Goal: Consume media (video, audio): Consume media (video, audio)

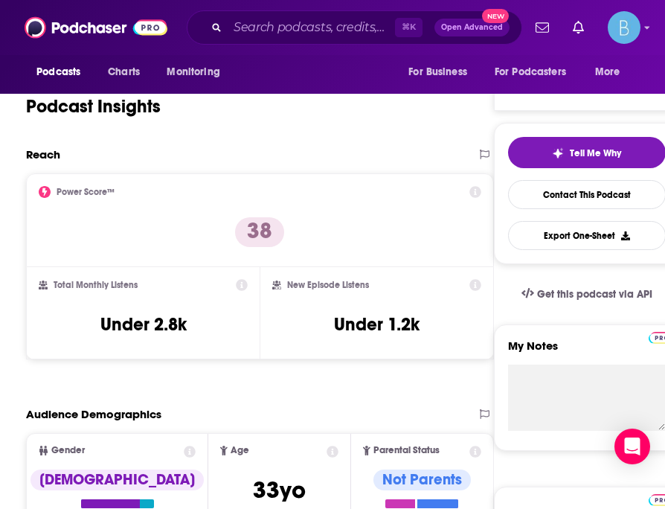
scroll to position [141, 0]
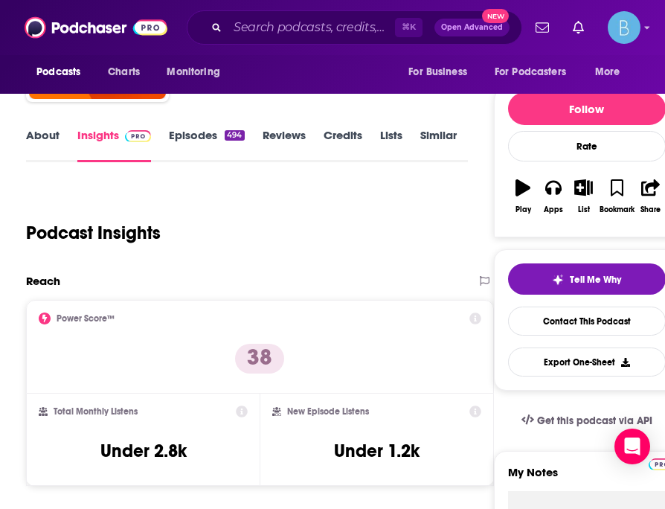
click at [207, 133] on link "Episodes 494" at bounding box center [206, 145] width 75 height 34
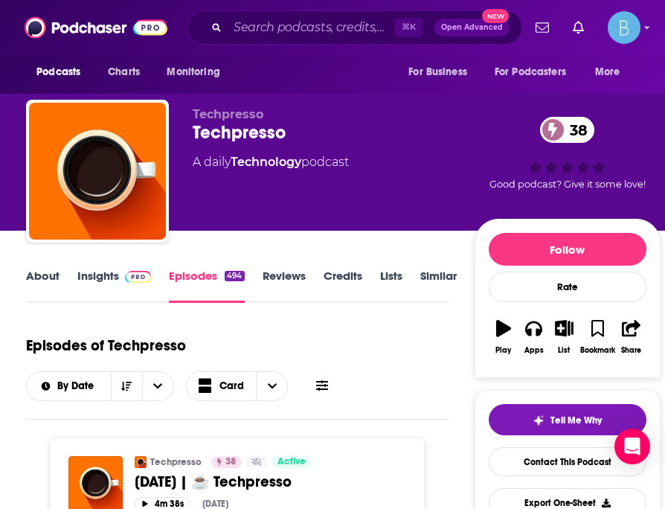
click at [111, 277] on link "Insights" at bounding box center [114, 285] width 74 height 34
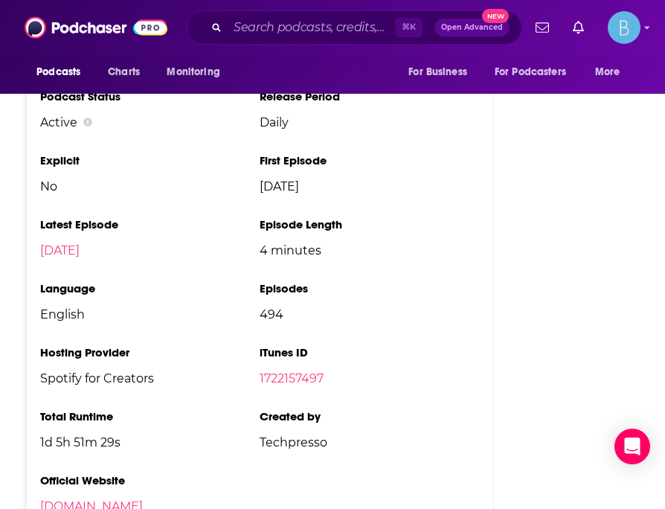
scroll to position [2364, 0]
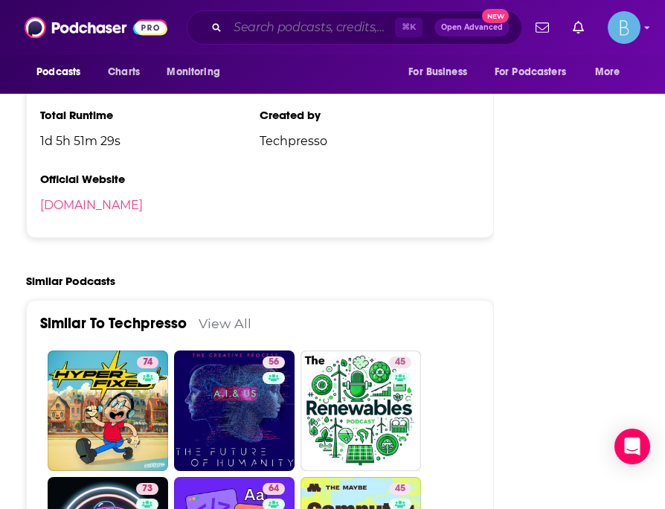
click at [299, 28] on input "Search podcasts, credits, & more..." at bounding box center [311, 28] width 167 height 24
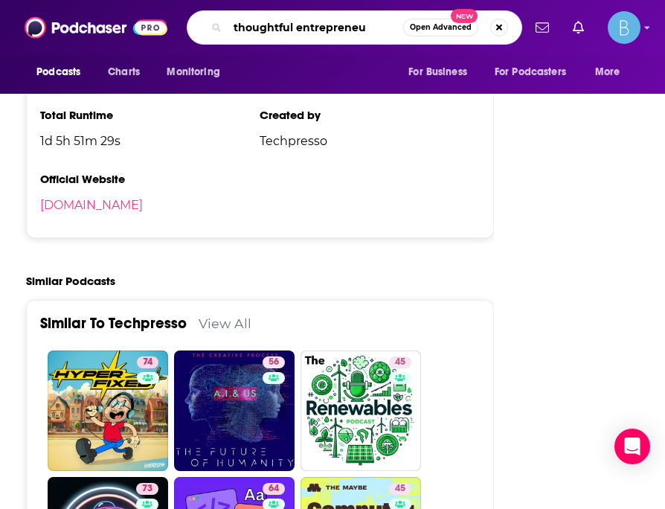
type input "thoughtful entrepreneur"
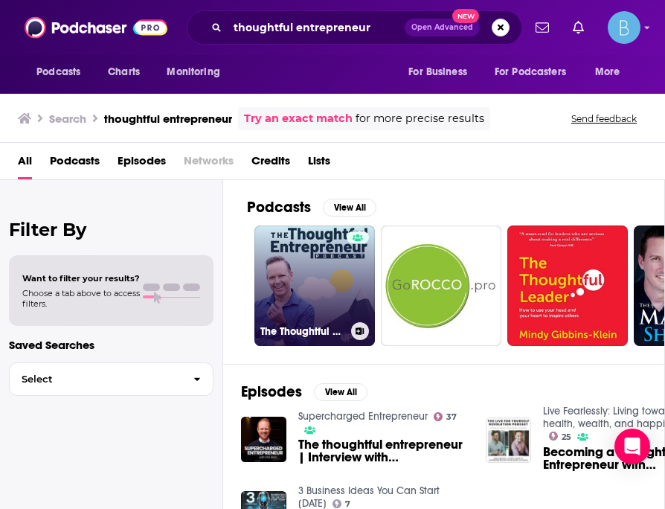
click at [333, 284] on link "The Thoughtful Entrepreneur" at bounding box center [314, 285] width 120 height 120
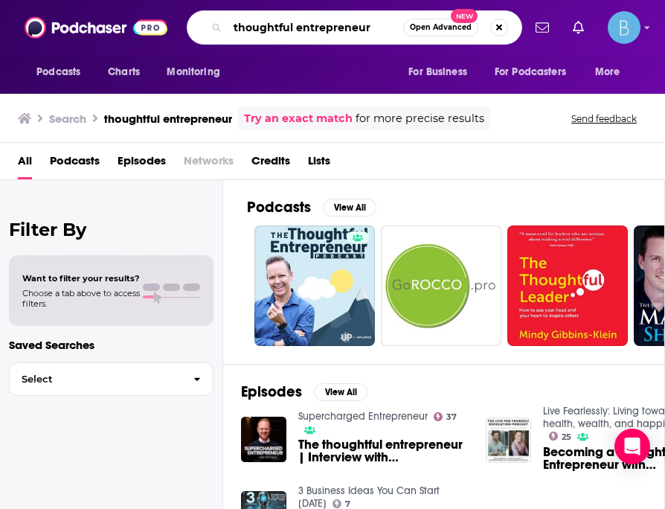
drag, startPoint x: 380, startPoint y: 28, endPoint x: 228, endPoint y: 26, distance: 152.5
click at [228, 26] on input "thoughtful entrepreneur" at bounding box center [315, 28] width 175 height 24
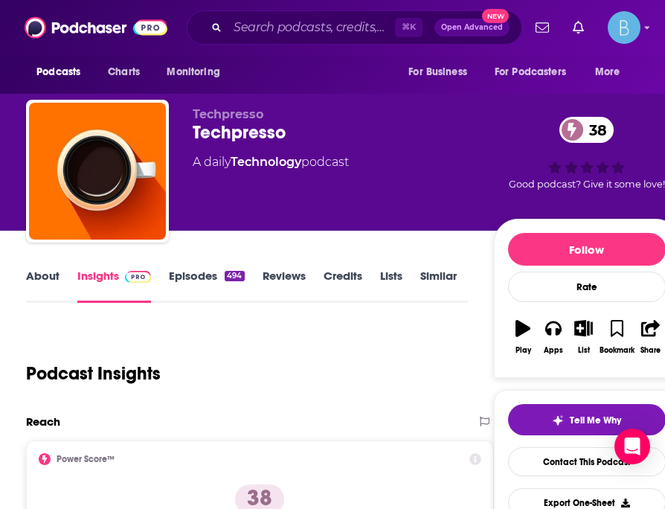
click at [203, 276] on link "Episodes 494" at bounding box center [206, 285] width 75 height 34
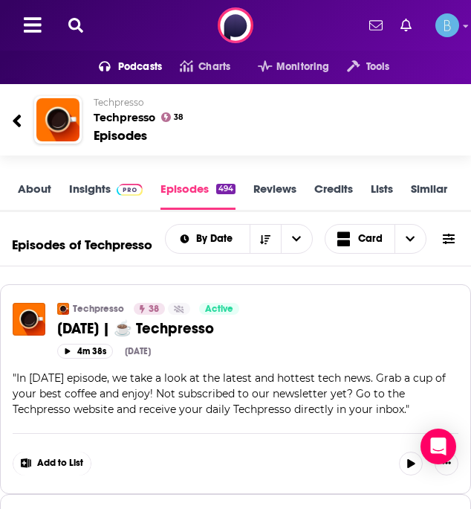
click at [83, 185] on link "Insights" at bounding box center [106, 195] width 74 height 28
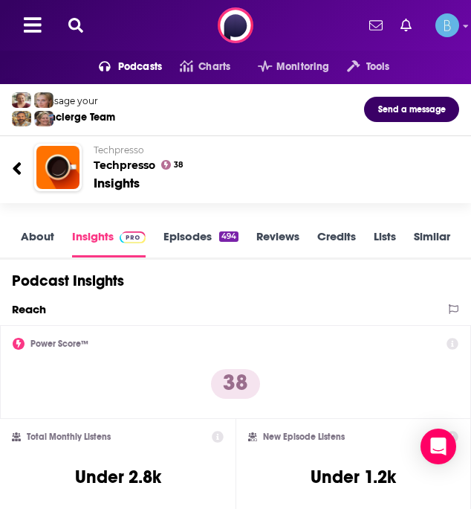
click at [53, 245] on link "About" at bounding box center [37, 243] width 33 height 28
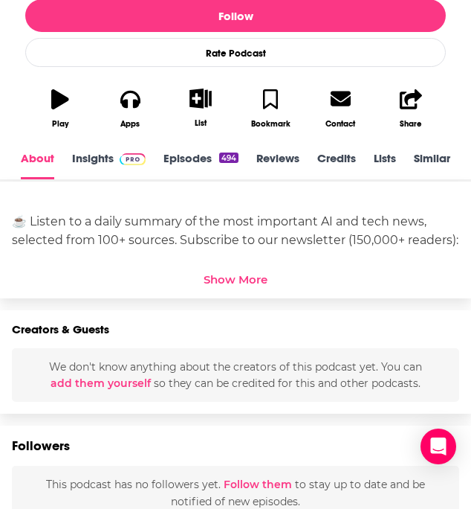
scroll to position [387, 0]
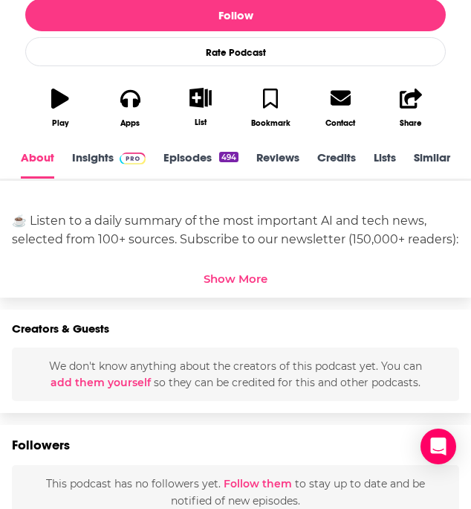
click at [236, 281] on div "Show More" at bounding box center [236, 278] width 64 height 14
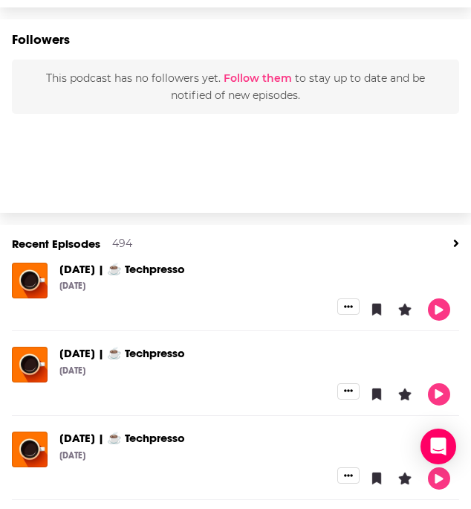
scroll to position [0, 0]
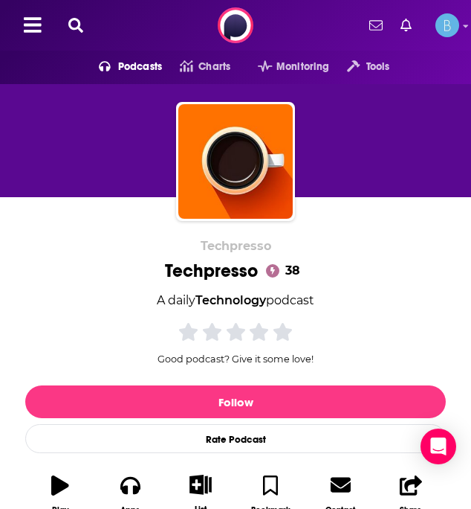
click at [80, 22] on icon at bounding box center [75, 25] width 15 height 15
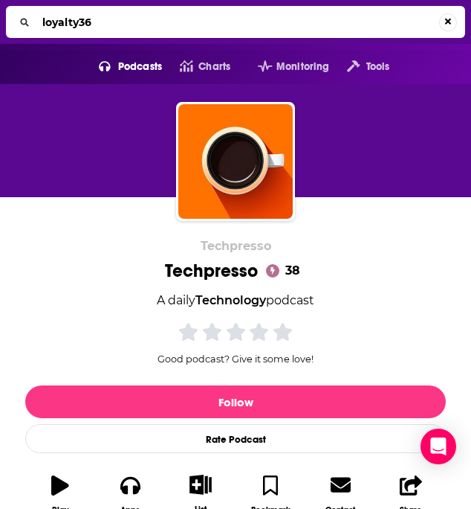
type input "loyalty360"
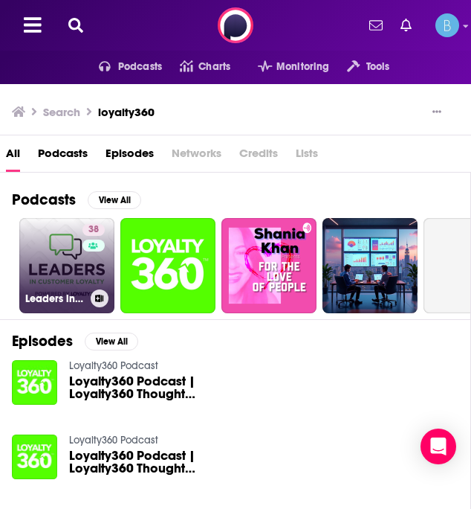
click at [75, 263] on link "38 Leaders in Customer Loyalty, Powered by Loyalty360" at bounding box center [66, 265] width 95 height 95
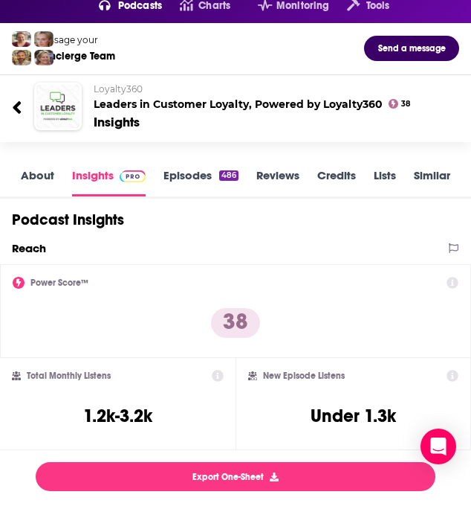
scroll to position [58, 0]
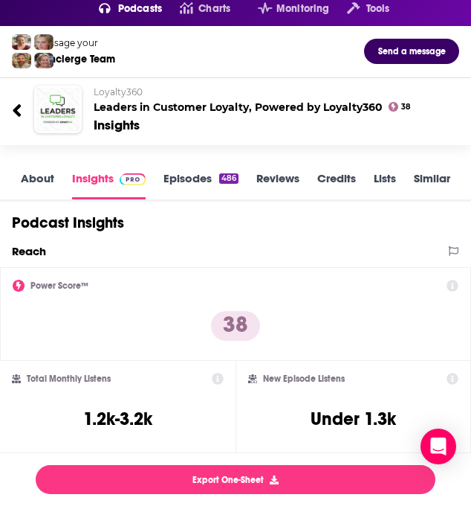
click at [177, 176] on link "Episodes 486" at bounding box center [201, 185] width 75 height 28
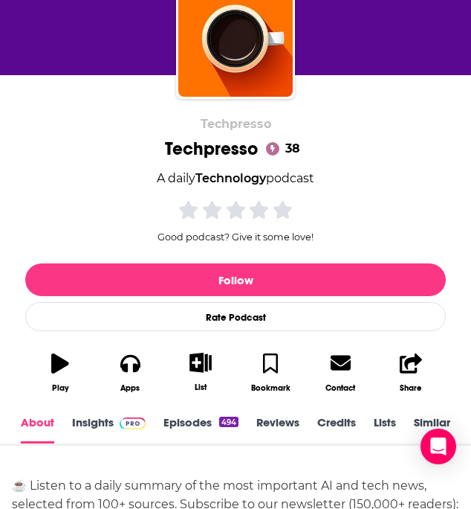
scroll to position [309, 0]
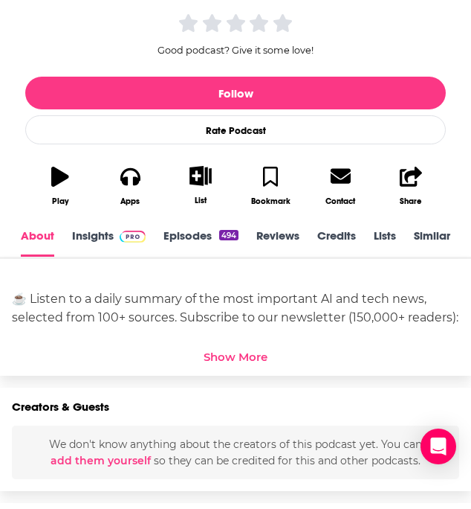
click at [230, 361] on div "Show More" at bounding box center [236, 357] width 64 height 14
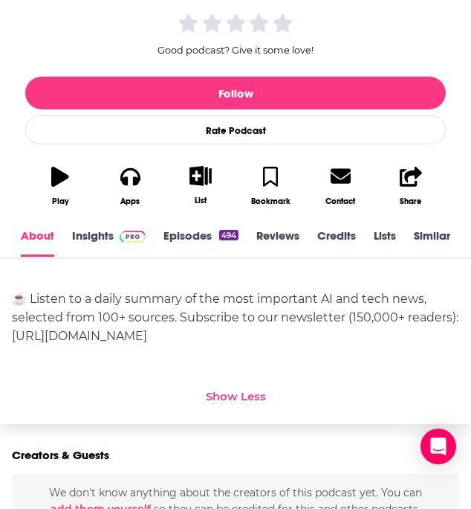
click at [99, 232] on link "Insights" at bounding box center [109, 242] width 74 height 28
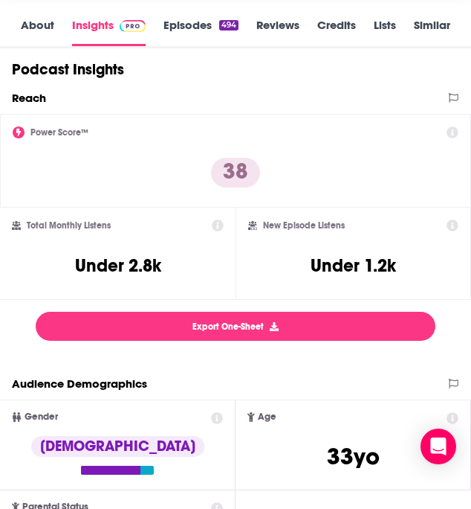
scroll to position [121, 0]
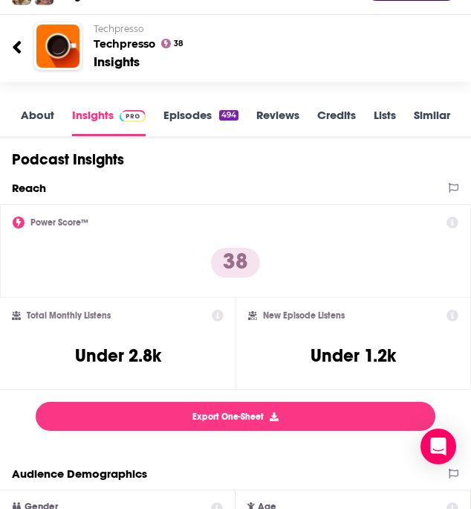
click at [192, 103] on div "About Insights Episodes 494 Reviews Credits Lists Similar" at bounding box center [235, 116] width 471 height 45
click at [192, 114] on link "Episodes 494" at bounding box center [201, 122] width 75 height 28
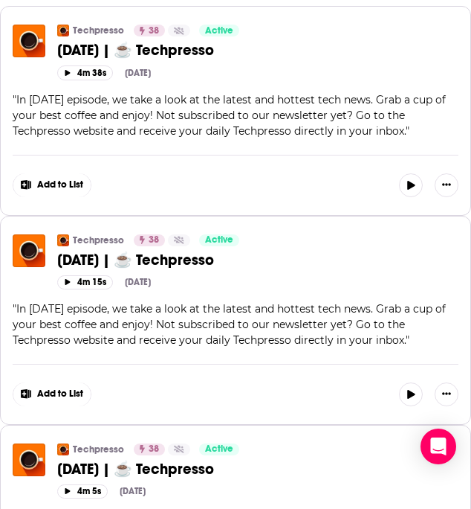
scroll to position [524, 0]
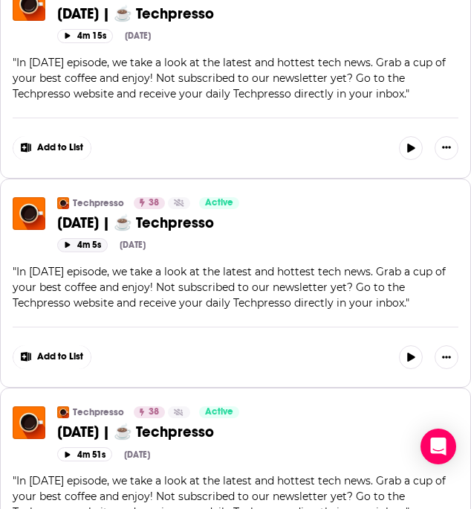
click at [74, 252] on button "4m 5s" at bounding box center [82, 245] width 51 height 14
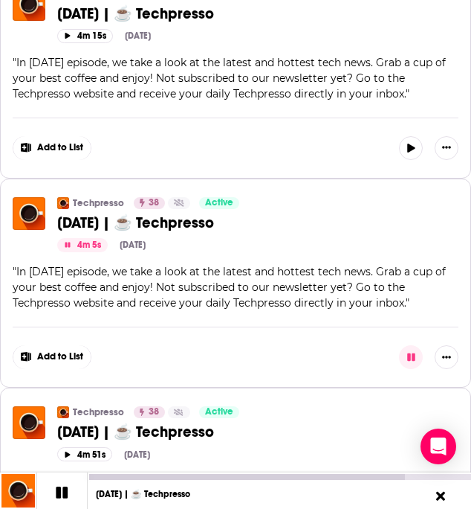
click at [223, 481] on div "[DATE] | ☕️ Techpresso" at bounding box center [280, 494] width 384 height 29
click at [218, 479] on div "00:01:24 [DATE] | ☕️ Techpresso" at bounding box center [235, 490] width 471 height 36
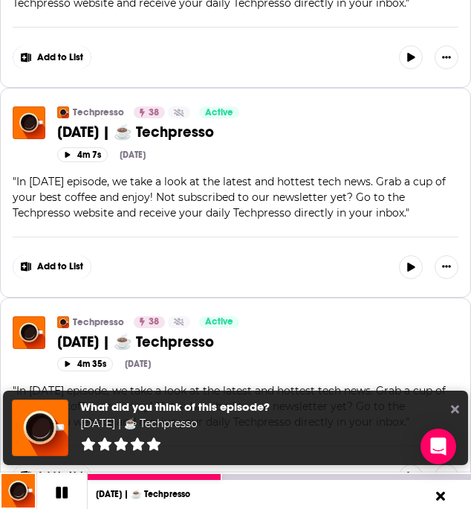
scroll to position [5149, 0]
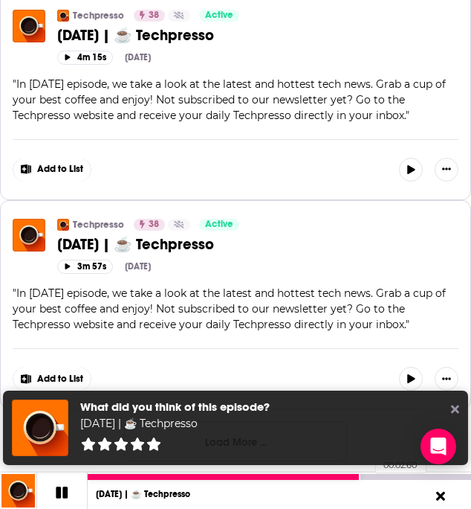
click at [368, 474] on div at bounding box center [280, 477] width 384 height 6
click at [390, 477] on div at bounding box center [280, 477] width 384 height 6
click at [422, 474] on div at bounding box center [280, 477] width 384 height 6
click at [457, 407] on icon at bounding box center [455, 409] width 8 height 8
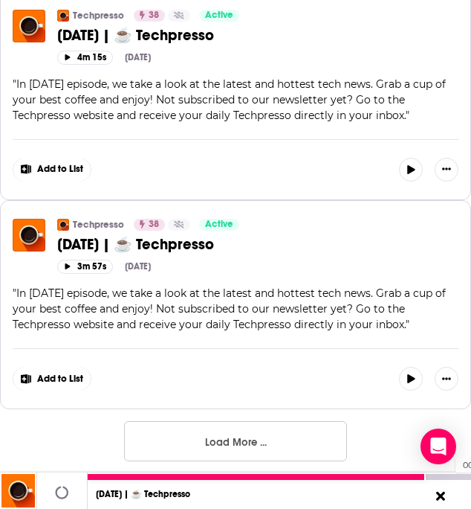
click at [448, 478] on div at bounding box center [280, 477] width 384 height 6
click at [166, 492] on link "[DATE] | ☕️ Techpresso" at bounding box center [155, 494] width 94 height 10
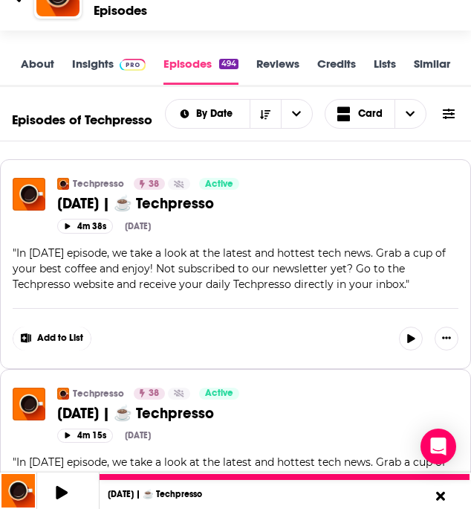
scroll to position [101, 0]
